Goal: Task Accomplishment & Management: Manage account settings

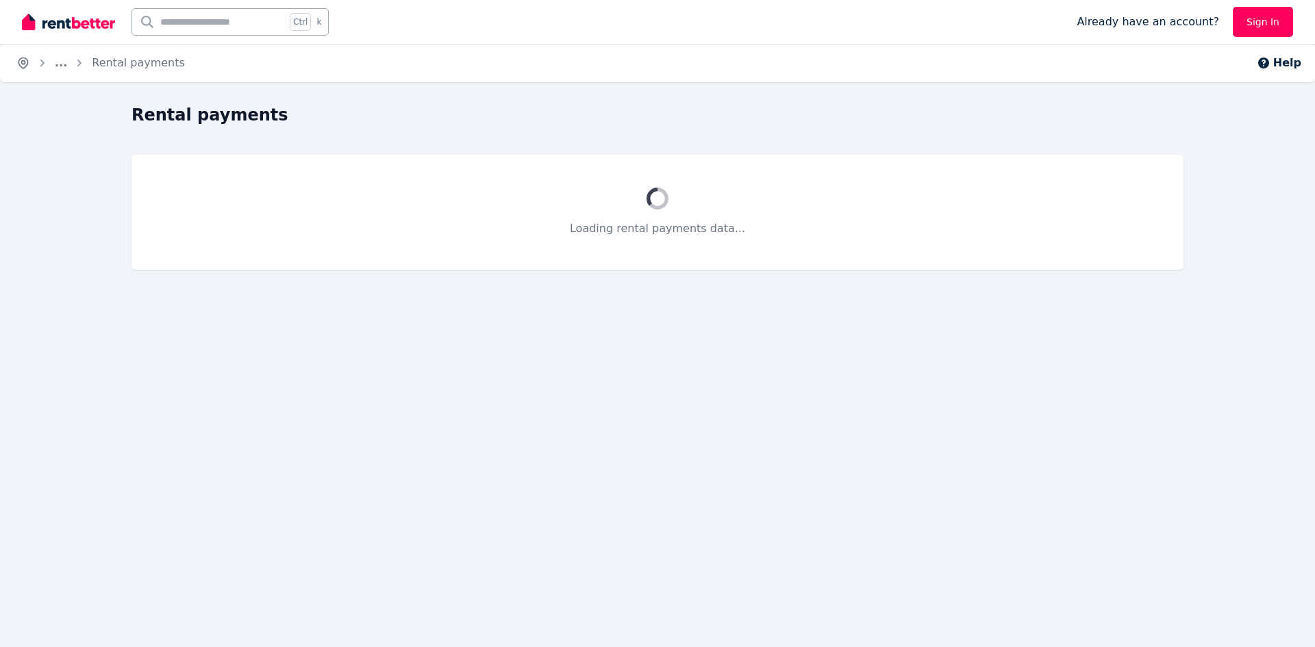
click at [24, 63] on icon "Breadcrumb" at bounding box center [23, 63] width 14 height 14
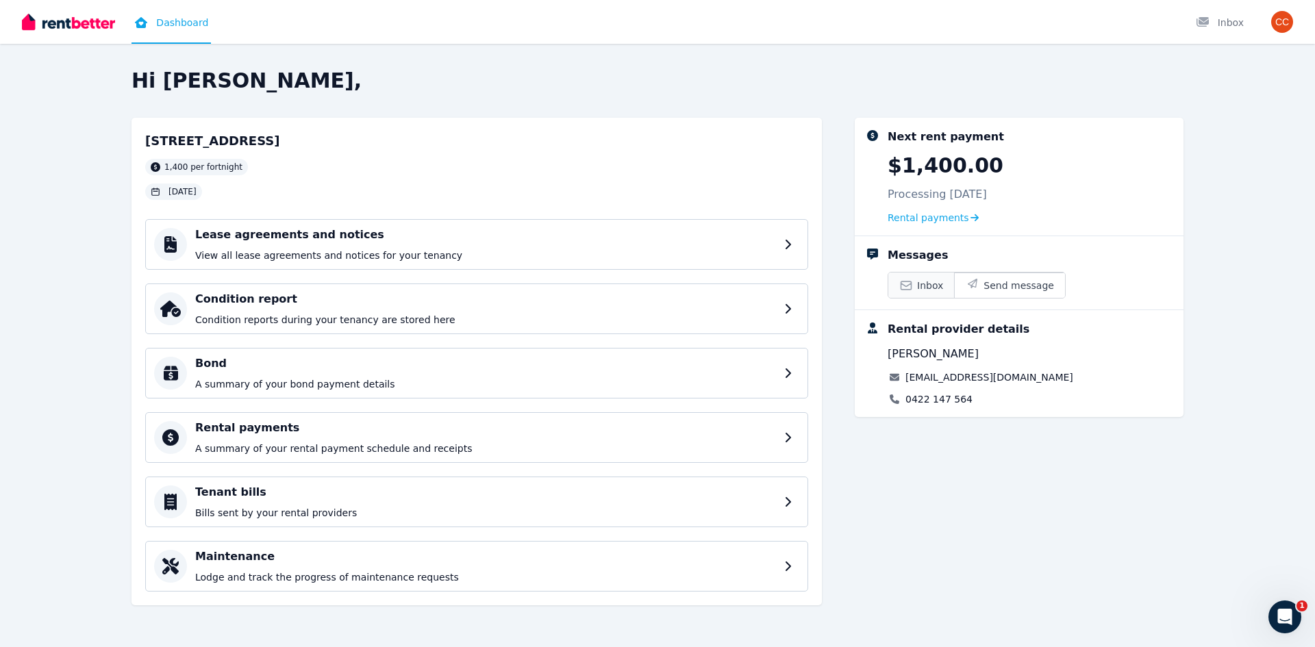
click at [915, 289] on link "Inbox" at bounding box center [921, 285] width 66 height 25
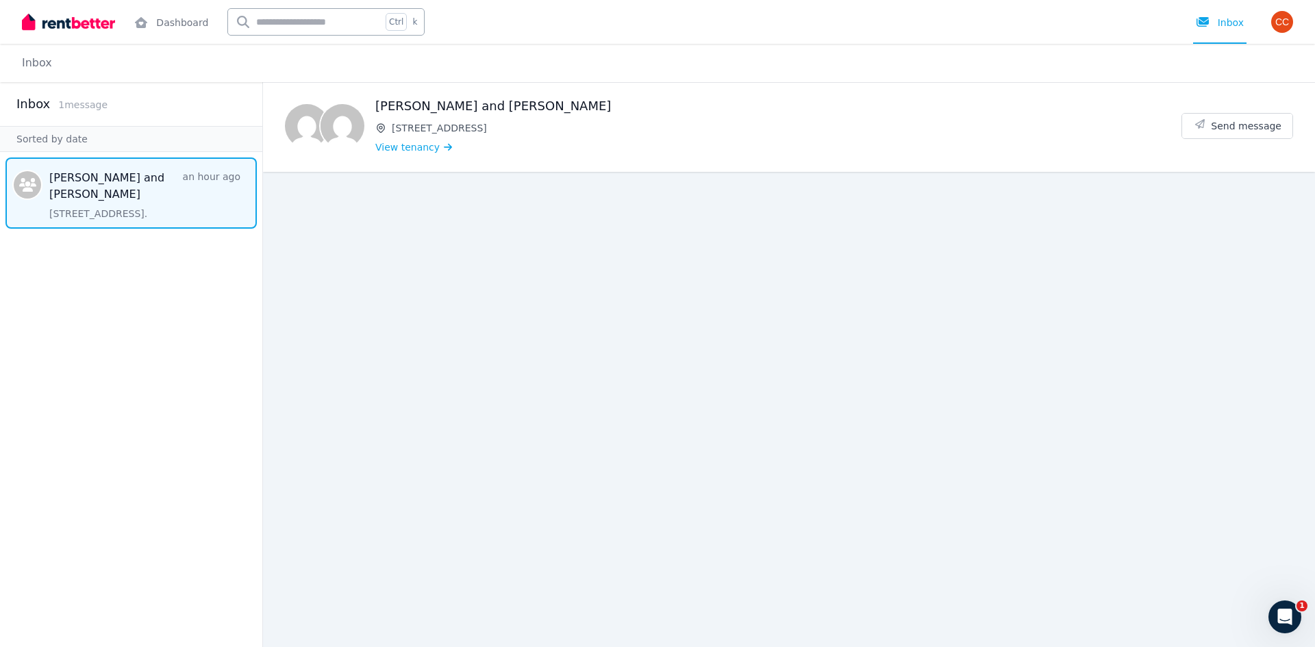
click at [138, 188] on span "Message list" at bounding box center [131, 193] width 262 height 71
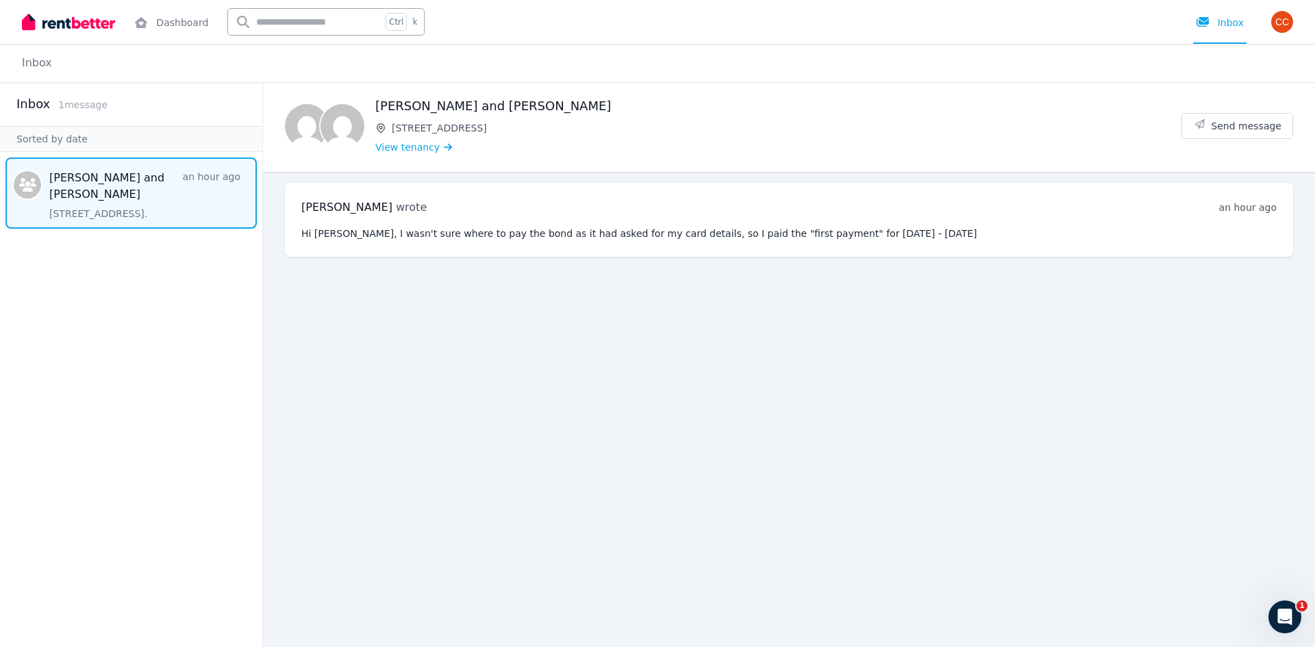
click at [66, 177] on span "Message list" at bounding box center [131, 193] width 262 height 71
click at [494, 223] on div "[PERSON_NAME] wrote 2 hours ago 2:29 pm [DATE][DATE] Hi [PERSON_NAME], I wasn't…" at bounding box center [789, 220] width 1008 height 74
click at [146, 18] on icon at bounding box center [141, 22] width 14 height 11
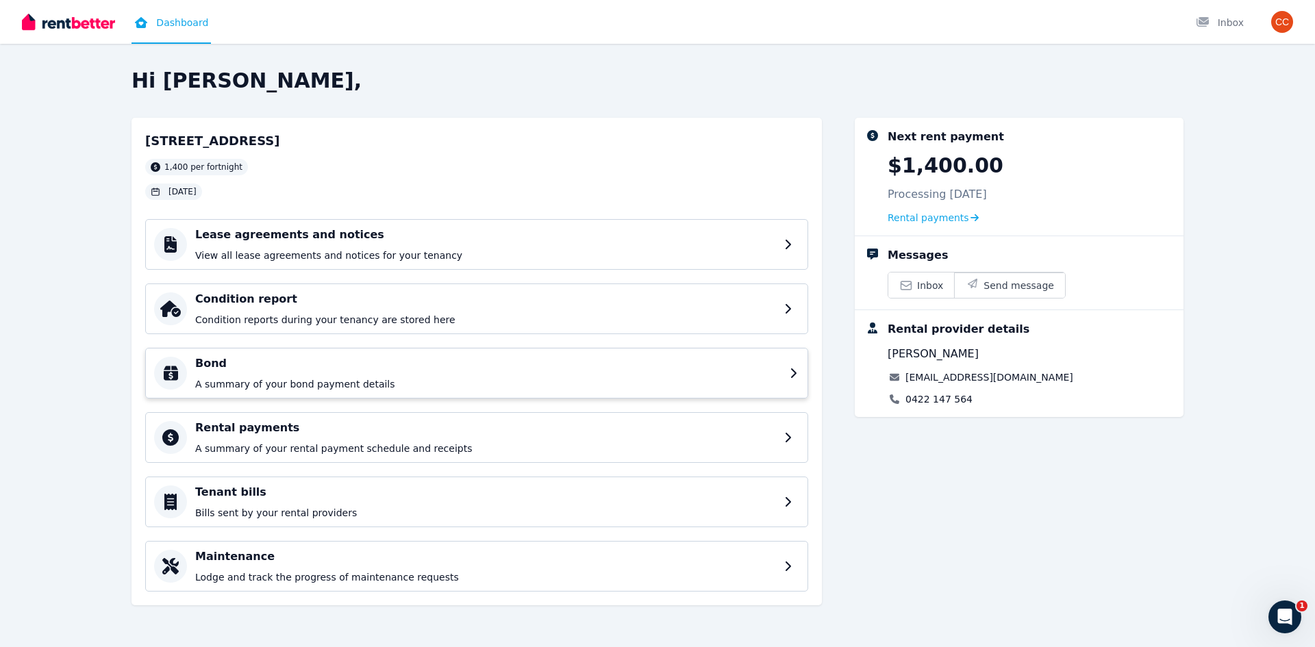
click at [342, 366] on h4 "Bond" at bounding box center [488, 363] width 586 height 16
click at [191, 193] on span "[DATE]" at bounding box center [182, 191] width 28 height 11
click at [294, 387] on p "A summary of your bond payment details" at bounding box center [488, 384] width 586 height 14
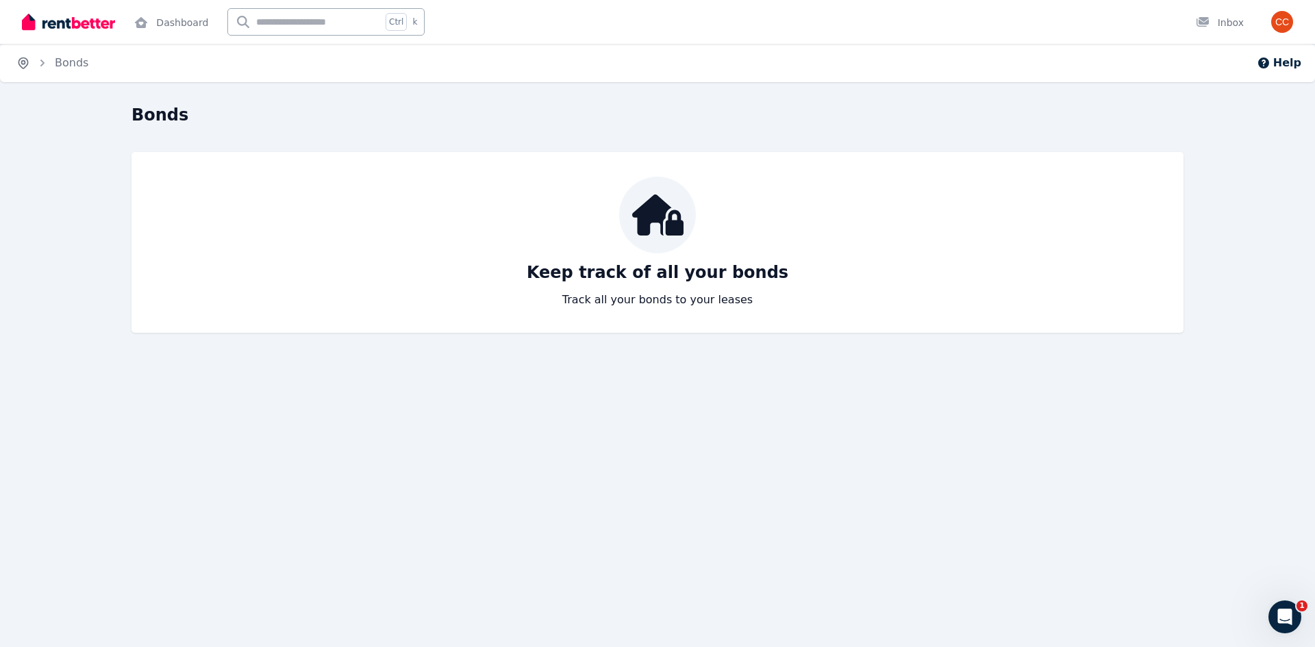
click at [23, 65] on icon "Breadcrumb" at bounding box center [23, 63] width 14 height 14
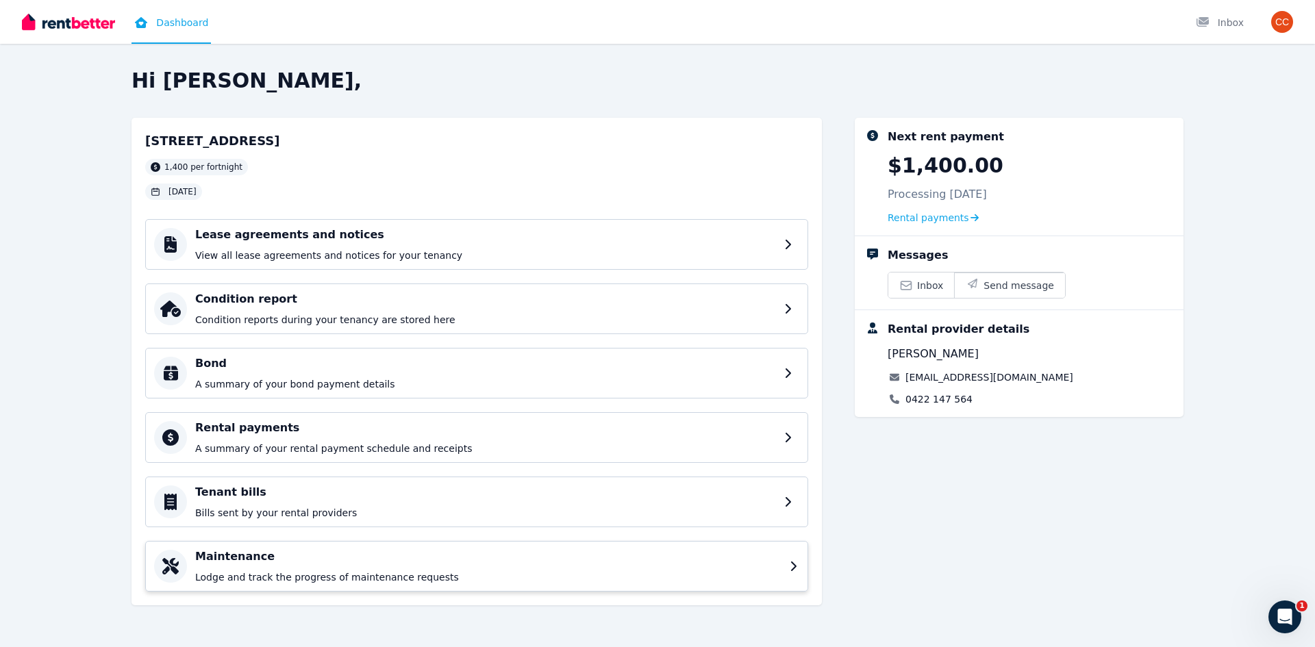
click at [381, 578] on p "Lodge and track the progress of maintenance requests" at bounding box center [488, 577] width 586 height 14
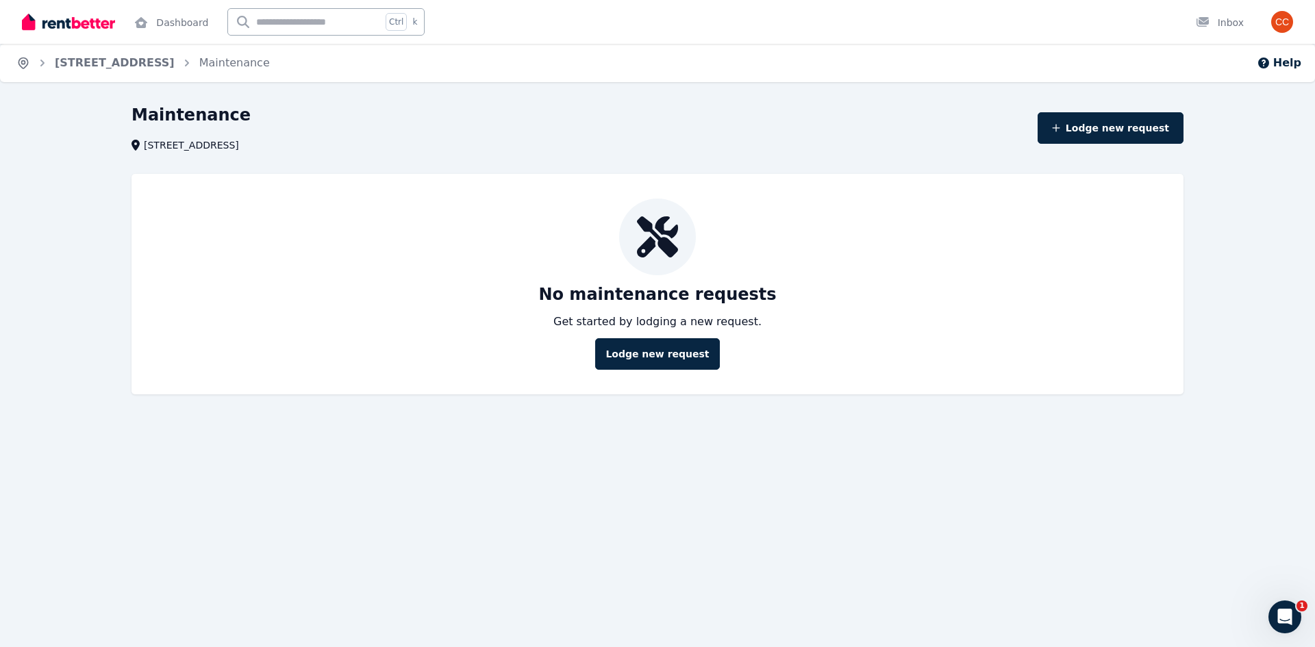
click at [24, 64] on icon "Breadcrumb" at bounding box center [23, 62] width 3 height 3
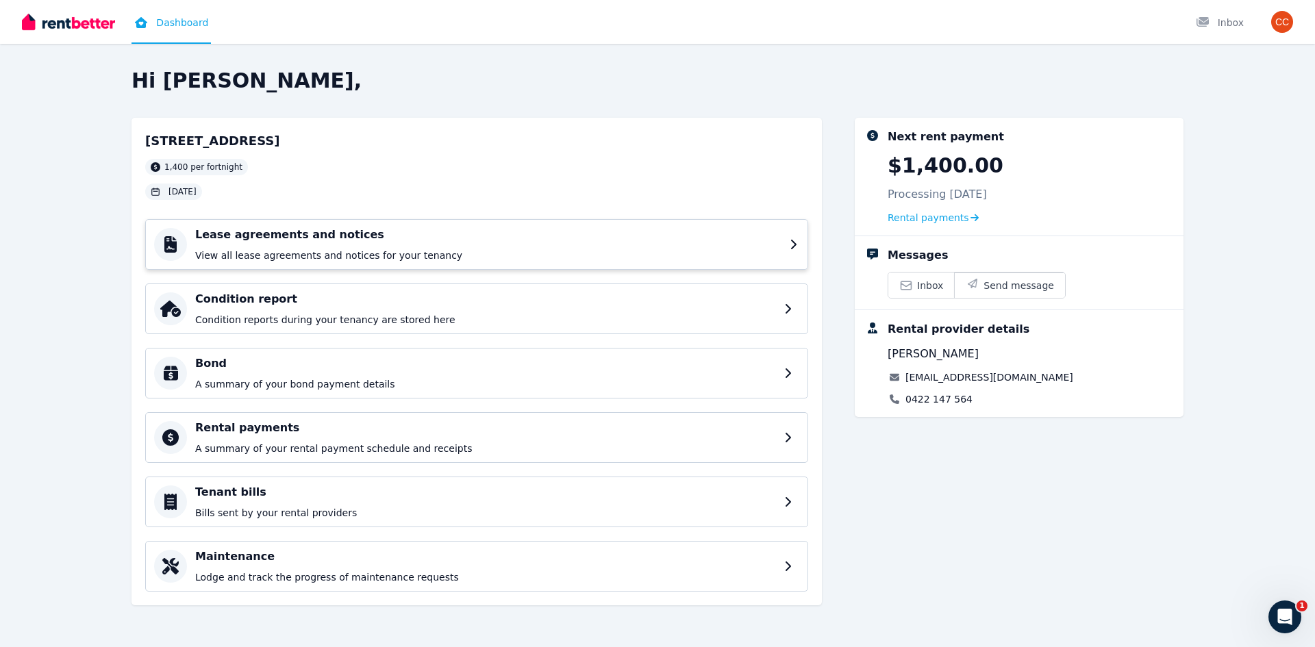
click at [351, 234] on h4 "Lease agreements and notices" at bounding box center [488, 235] width 586 height 16
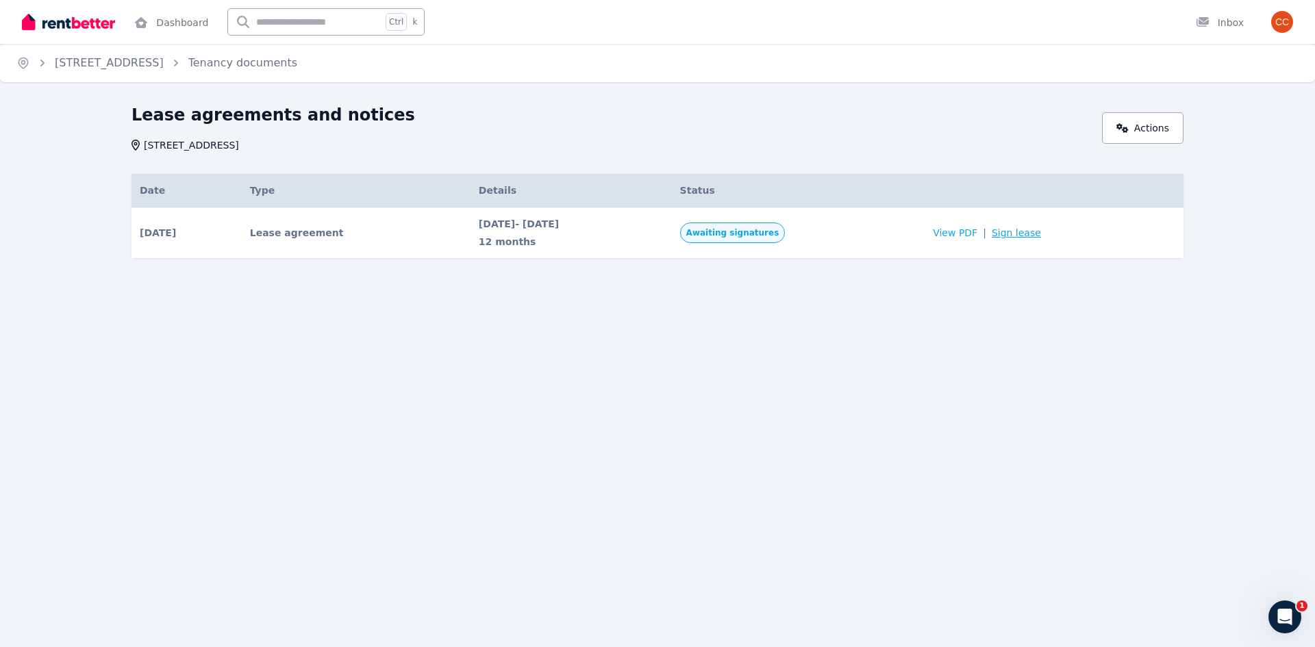
click at [1029, 236] on link "Sign lease" at bounding box center [1016, 233] width 49 height 14
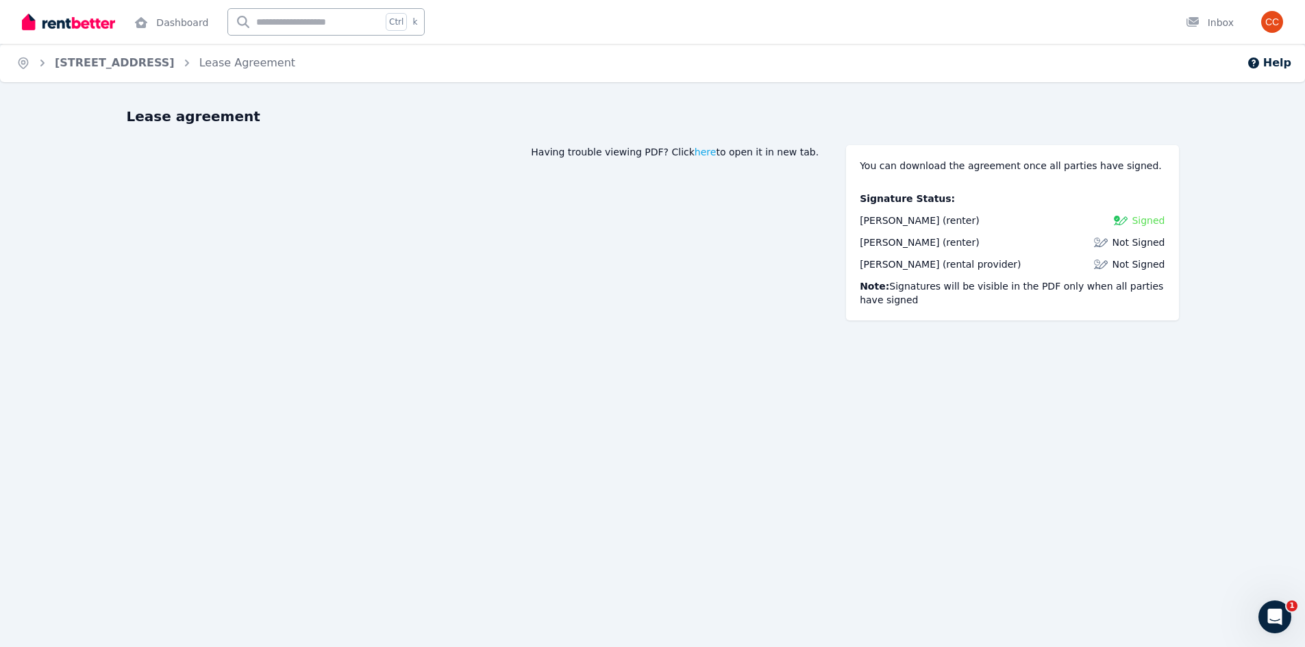
click at [1140, 243] on span "Not Signed" at bounding box center [1137, 243] width 53 height 14
